Goal: Check status: Check status

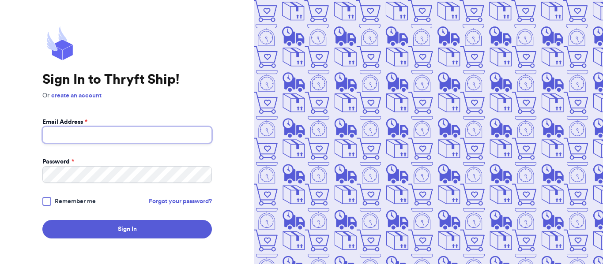
type input "[EMAIL_ADDRESS][DOMAIN_NAME]"
click at [47, 204] on div at bounding box center [46, 201] width 9 height 9
click at [0, 0] on input "Remember me" at bounding box center [0, 0] width 0 height 0
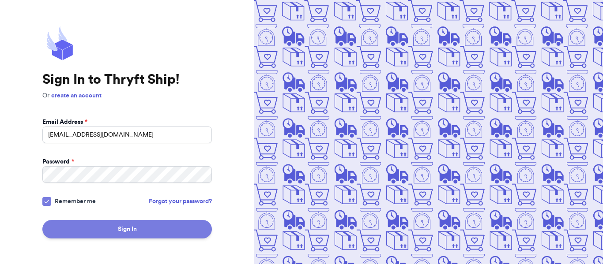
click at [127, 230] on button "Sign In" at bounding box center [127, 229] width 170 height 19
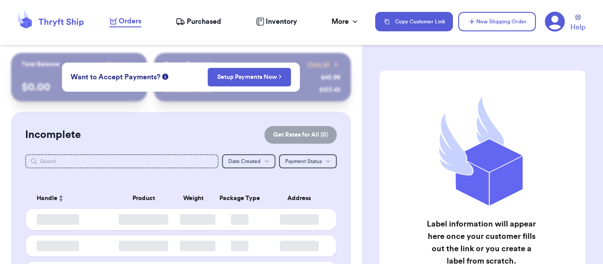
checkbox input "false"
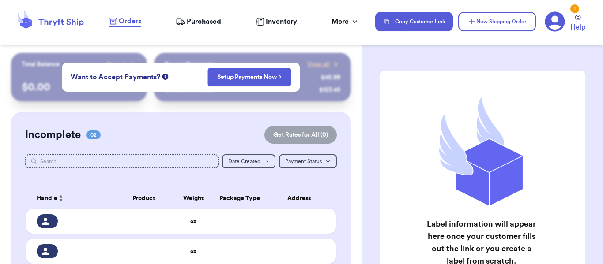
click at [196, 21] on span "Purchased" at bounding box center [204, 21] width 34 height 11
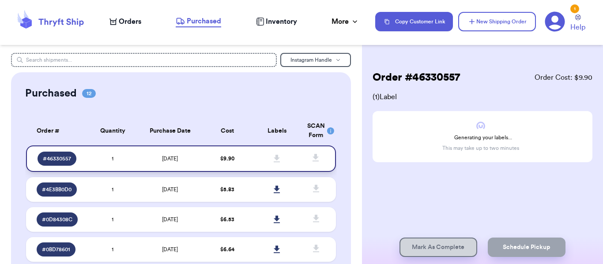
click at [177, 153] on td "[DATE]" at bounding box center [169, 159] width 65 height 26
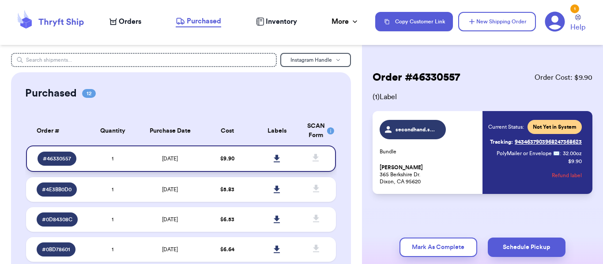
click at [274, 157] on icon at bounding box center [277, 159] width 6 height 8
